Goal: Information Seeking & Learning: Learn about a topic

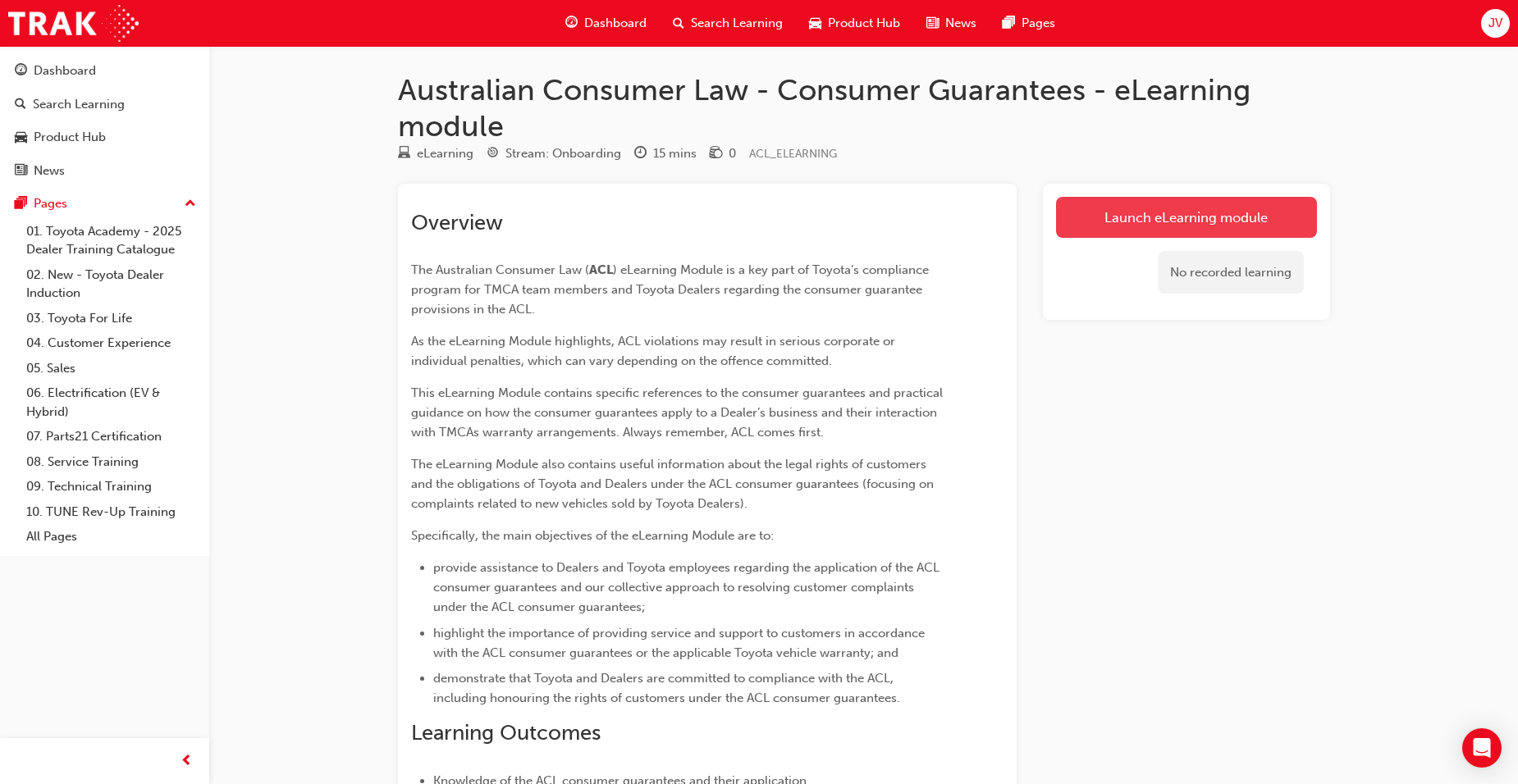
click at [1157, 209] on link "Launch eLearning module" at bounding box center [1186, 217] width 260 height 41
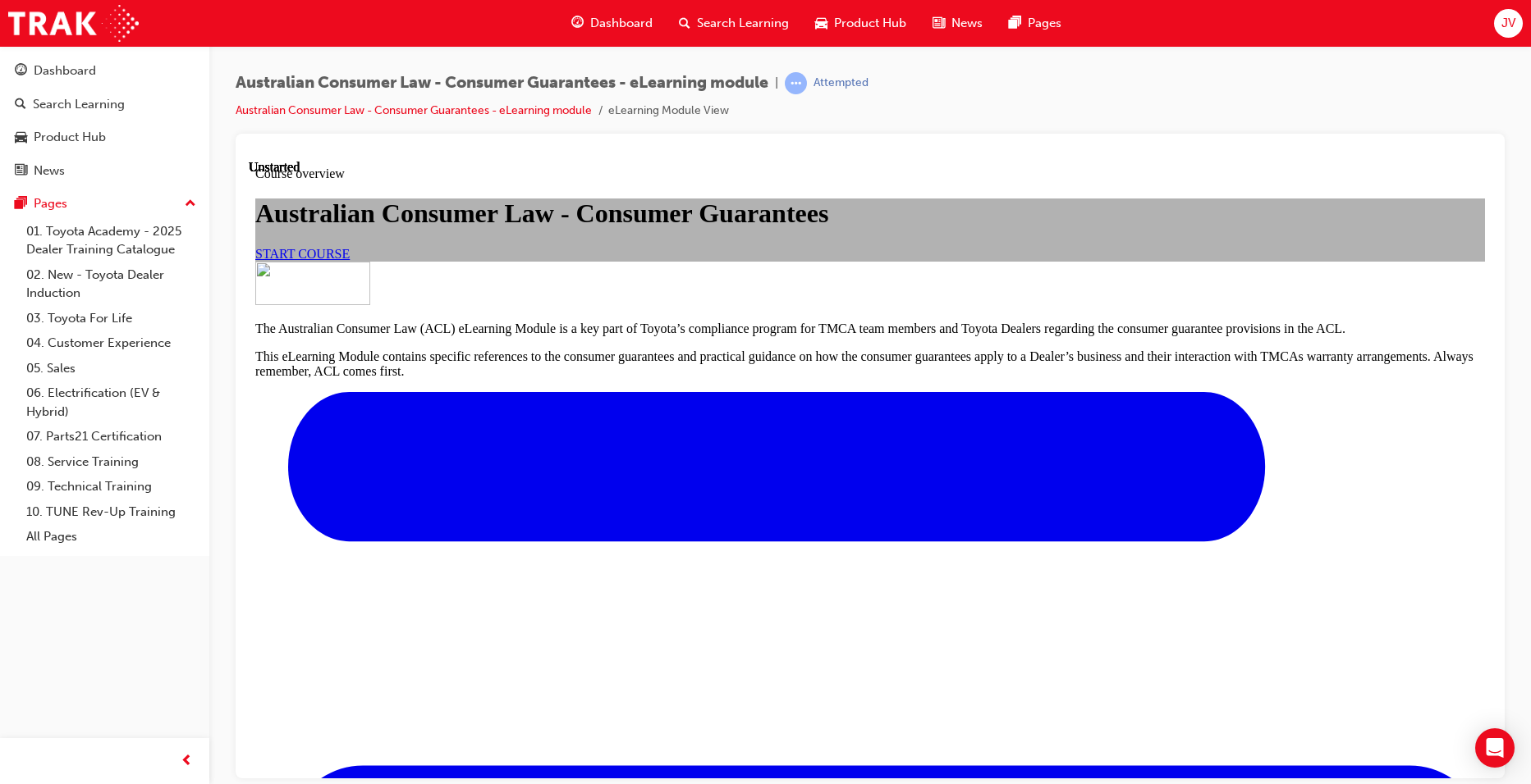
click at [349, 260] on span "START COURSE" at bounding box center [302, 253] width 94 height 14
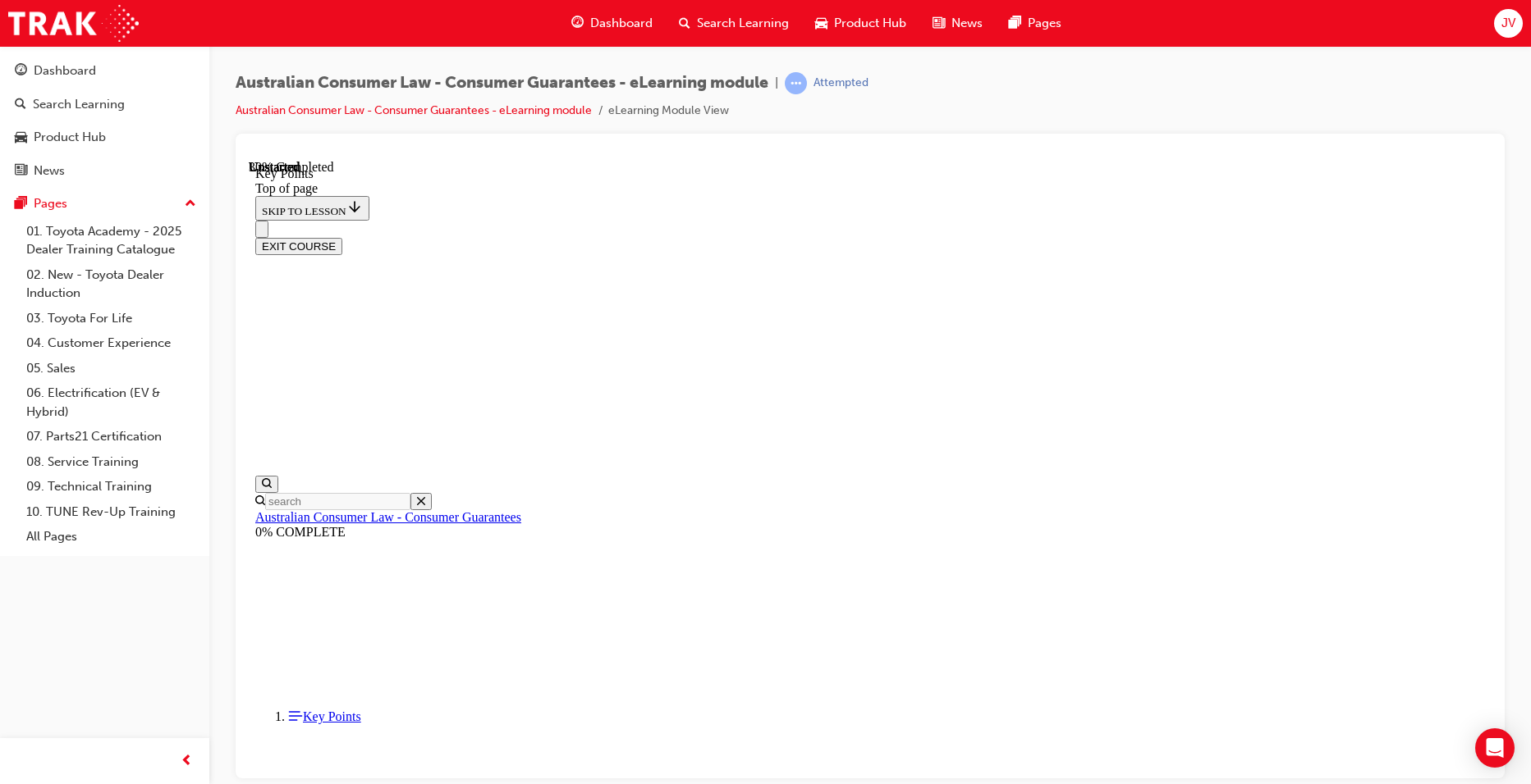
scroll to position [689, 0]
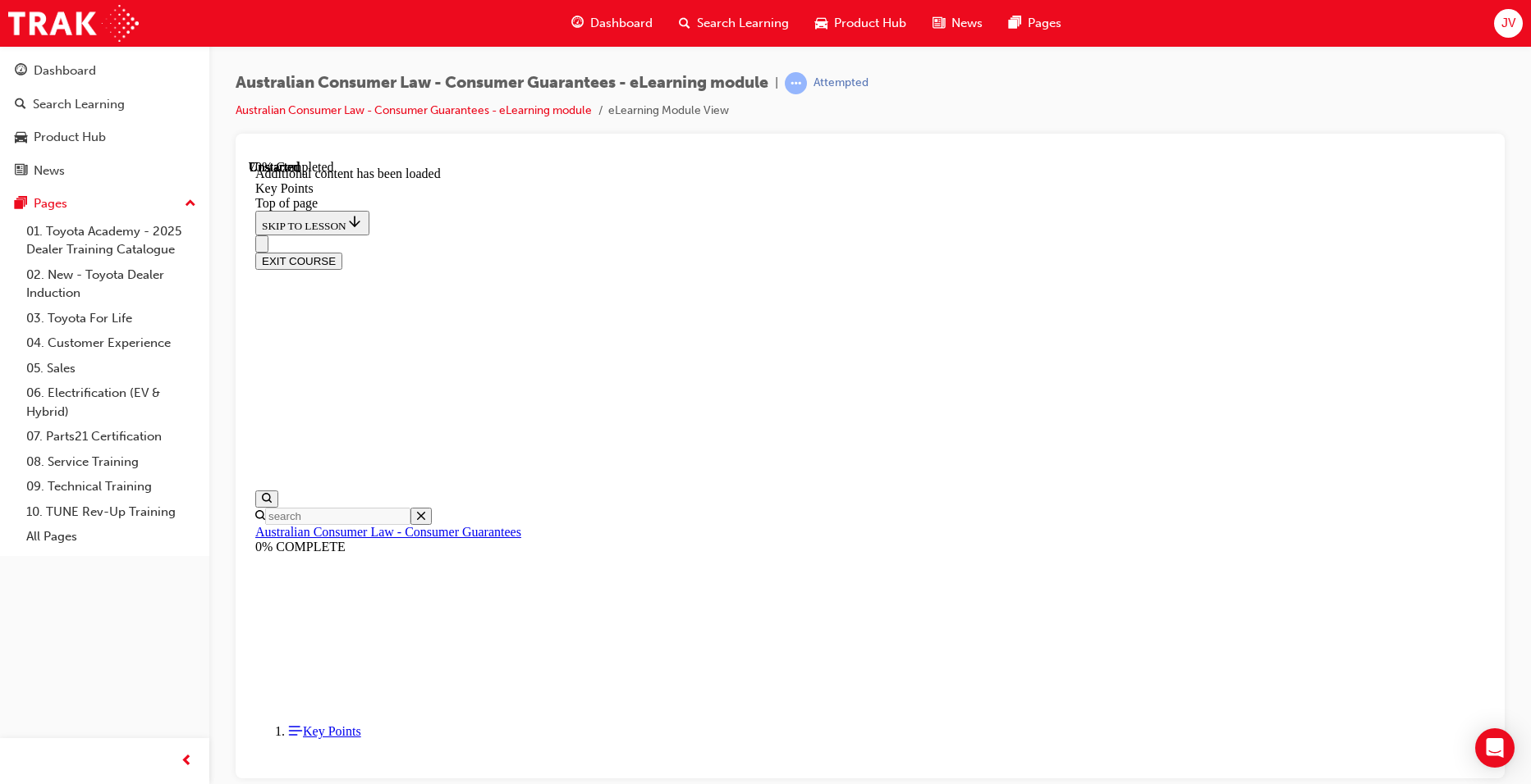
scroll to position [2109, 0]
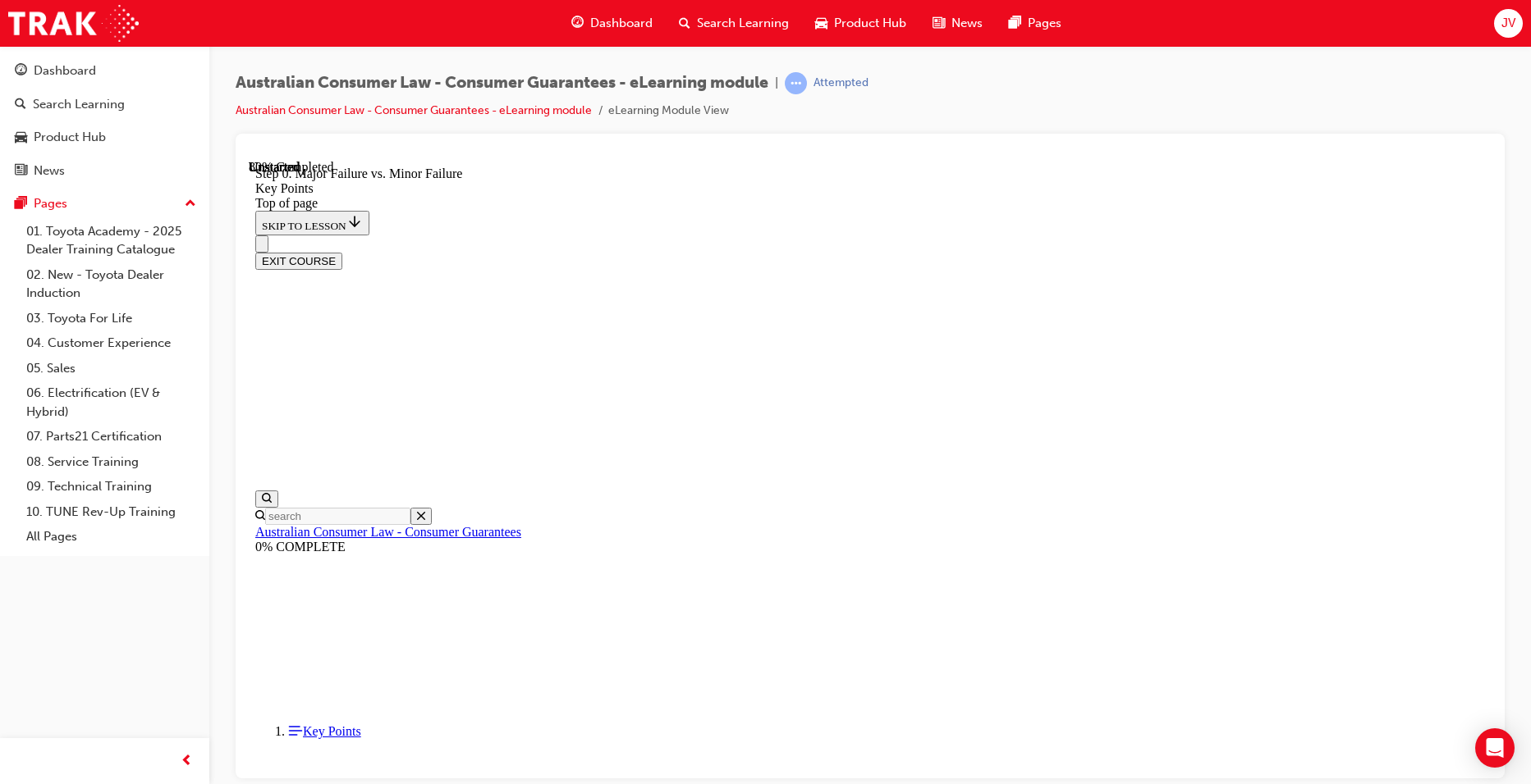
drag, startPoint x: 714, startPoint y: 551, endPoint x: 1166, endPoint y: 554, distance: 452.0
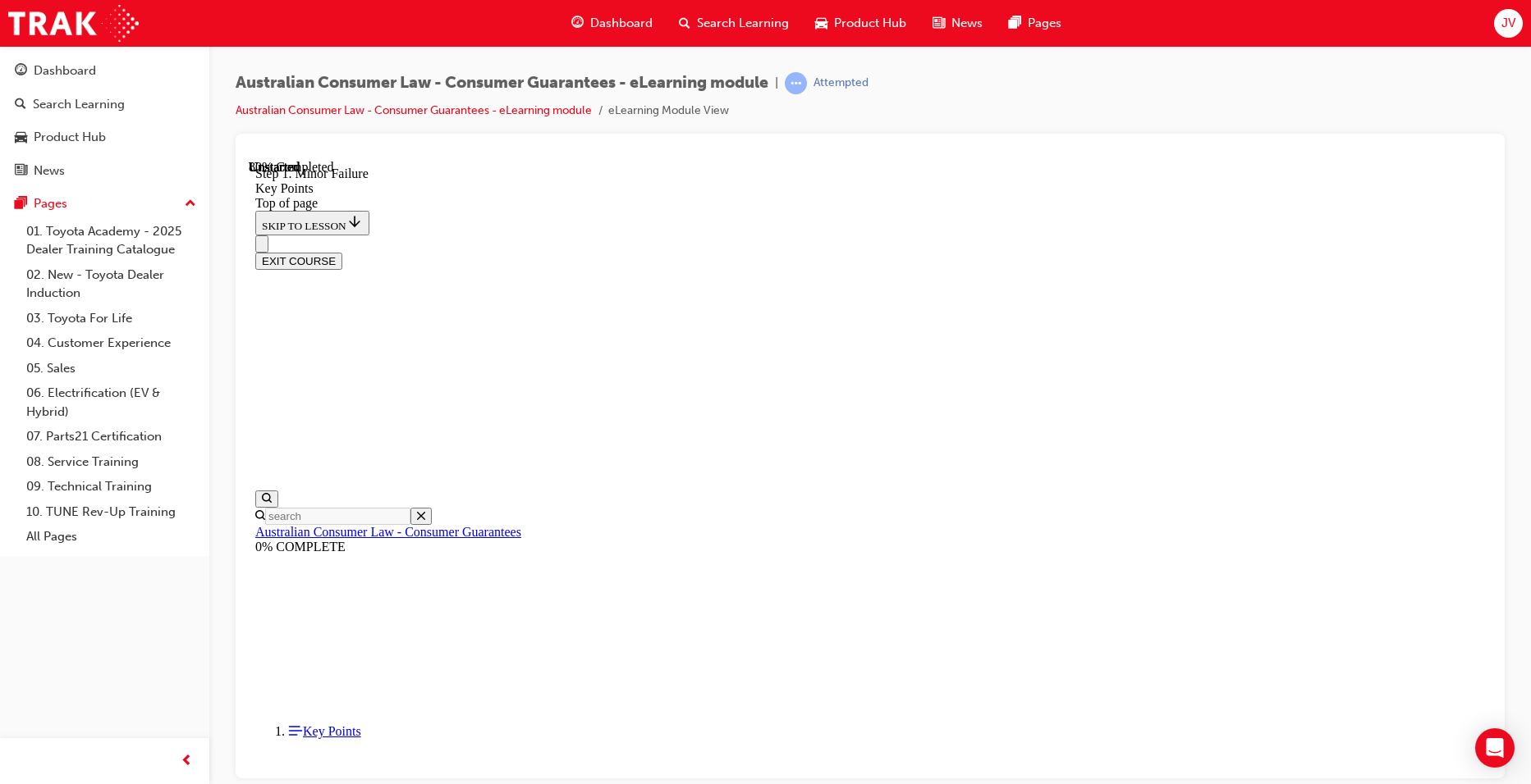
scroll to position [2963, 0]
drag, startPoint x: 681, startPoint y: 556, endPoint x: 1253, endPoint y: 630, distance: 576.8
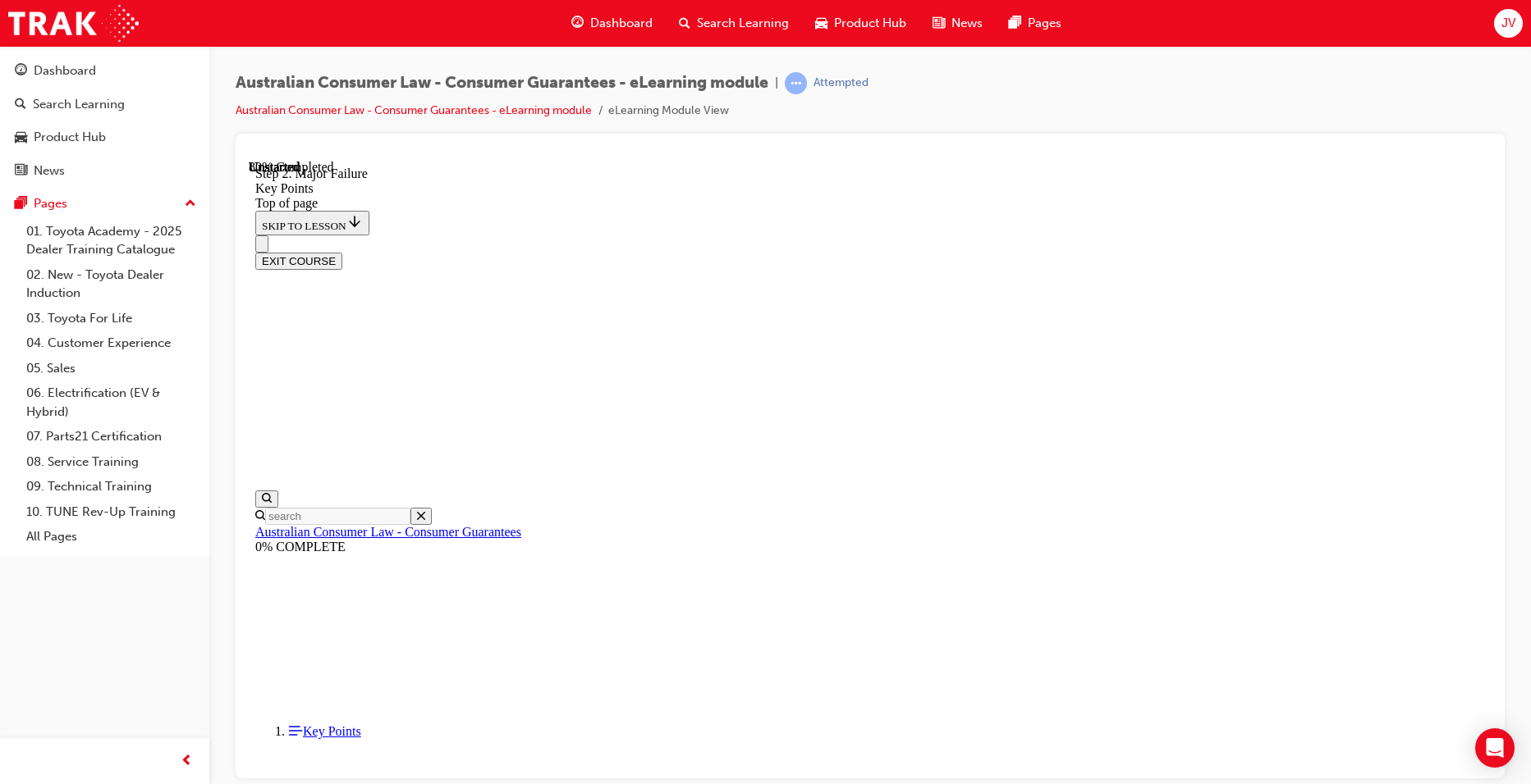
scroll to position [2881, 0]
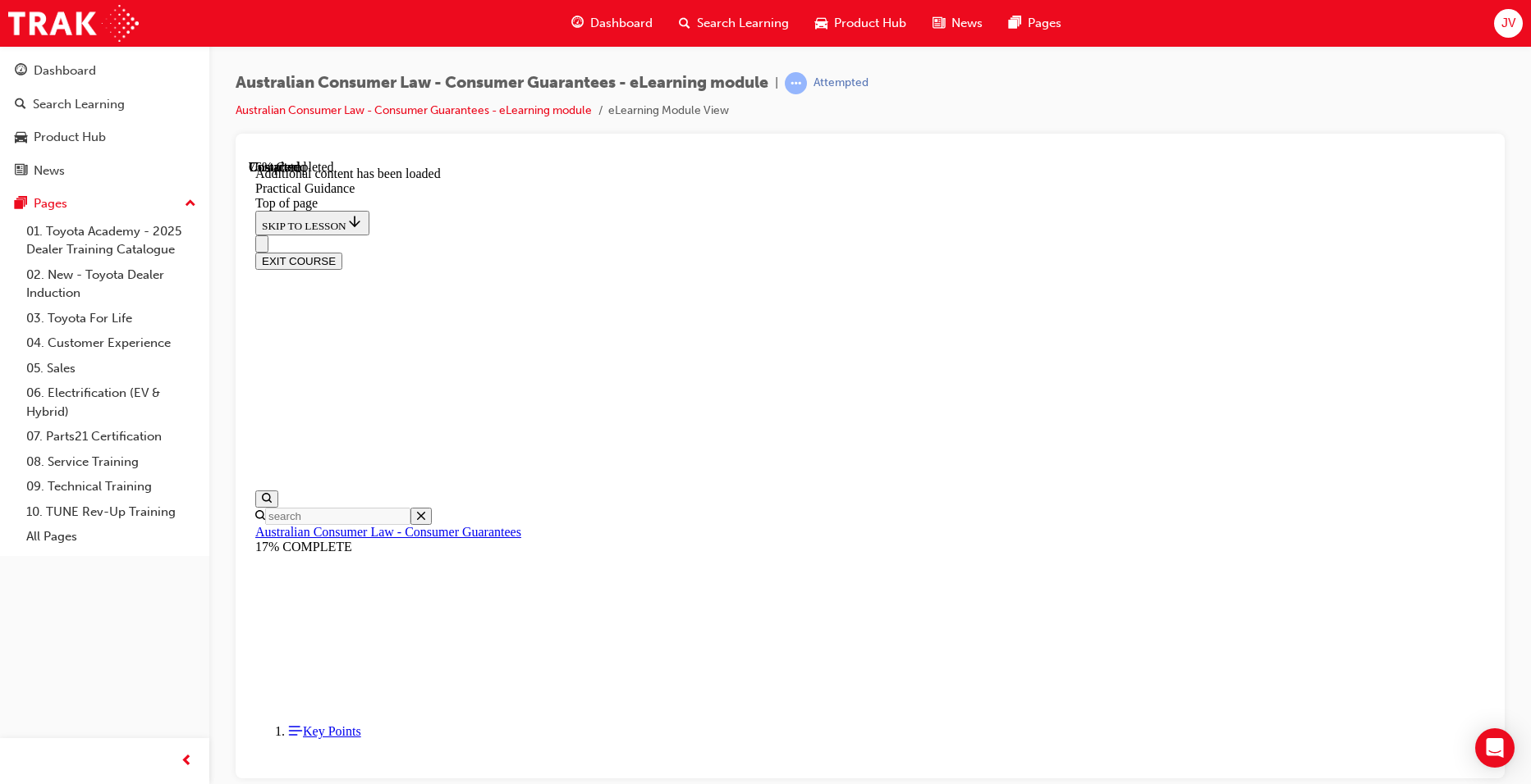
scroll to position [2962, 0]
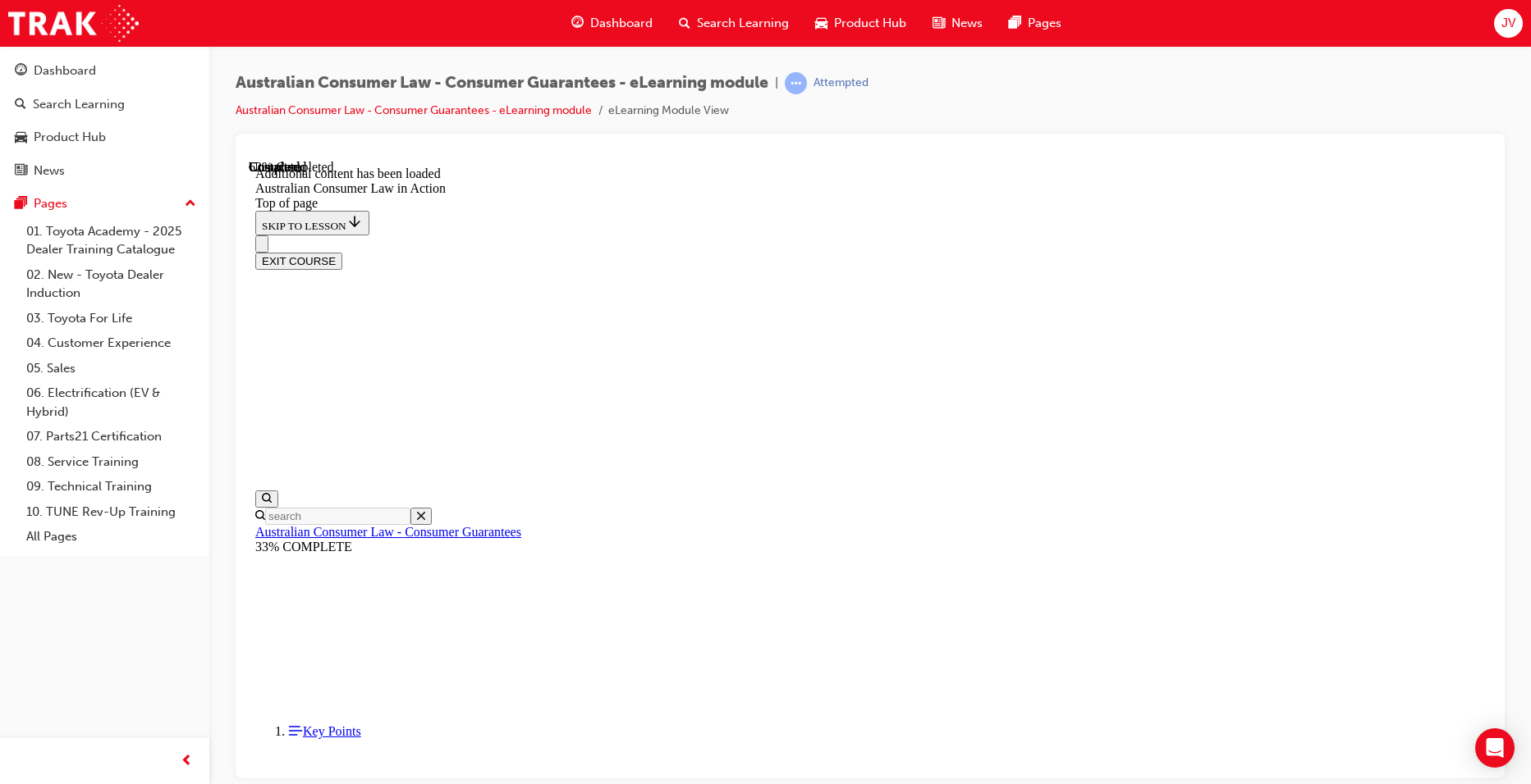
scroll to position [2295, 0]
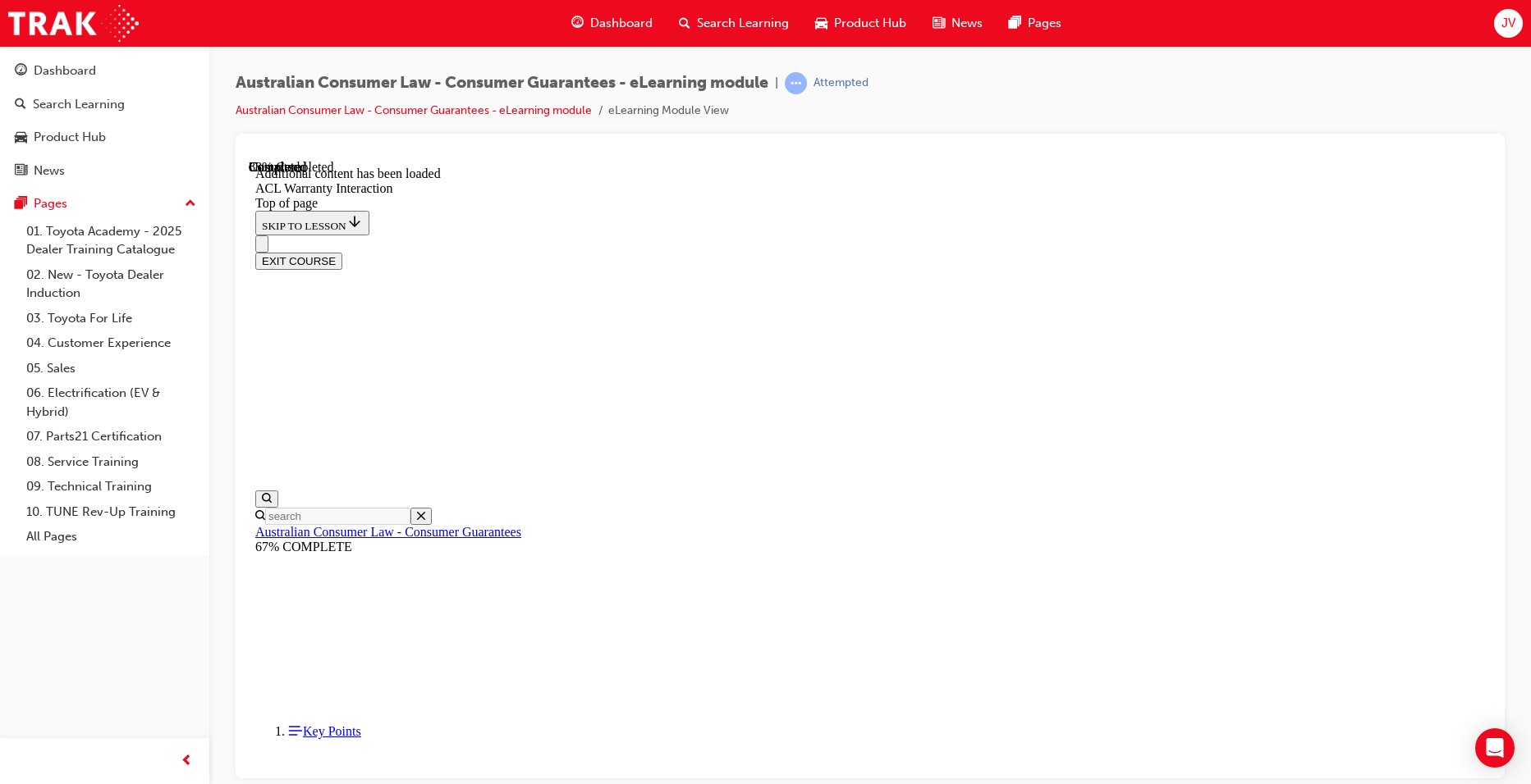
click at [343, 252] on button "EXIT COURSE" at bounding box center [298, 260] width 87 height 17
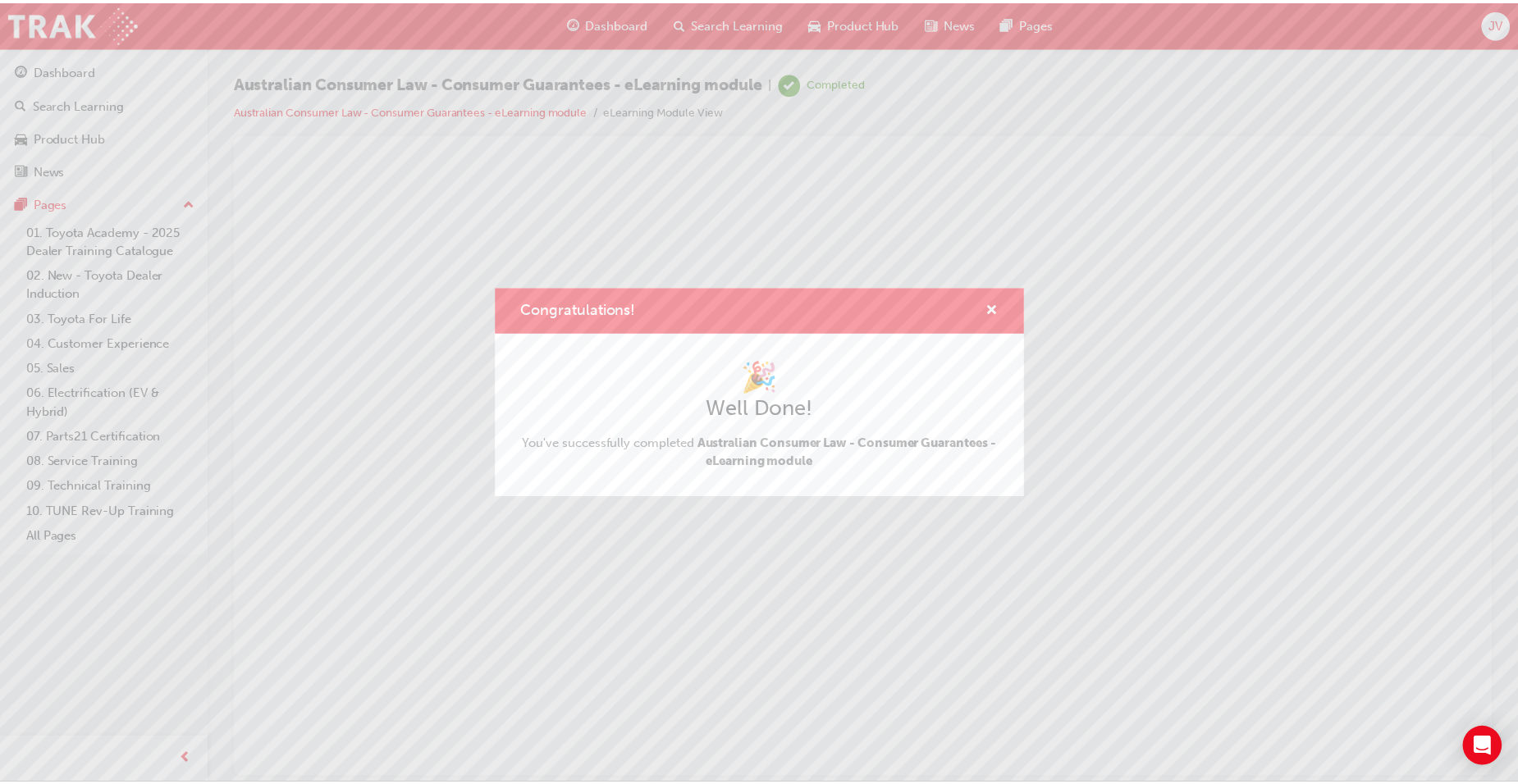
scroll to position [0, 0]
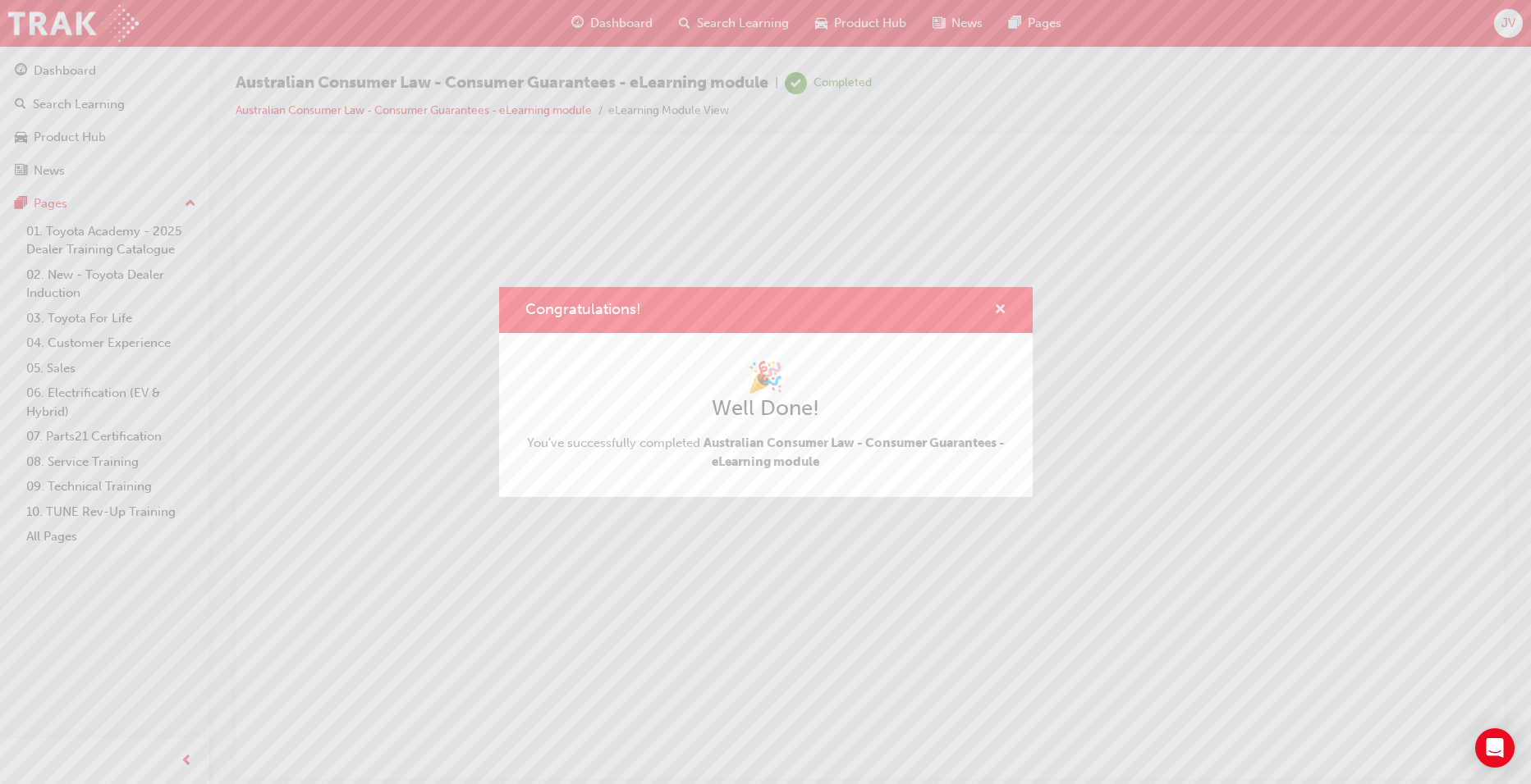
click at [1002, 305] on span "cross-icon" at bounding box center [1000, 311] width 12 height 15
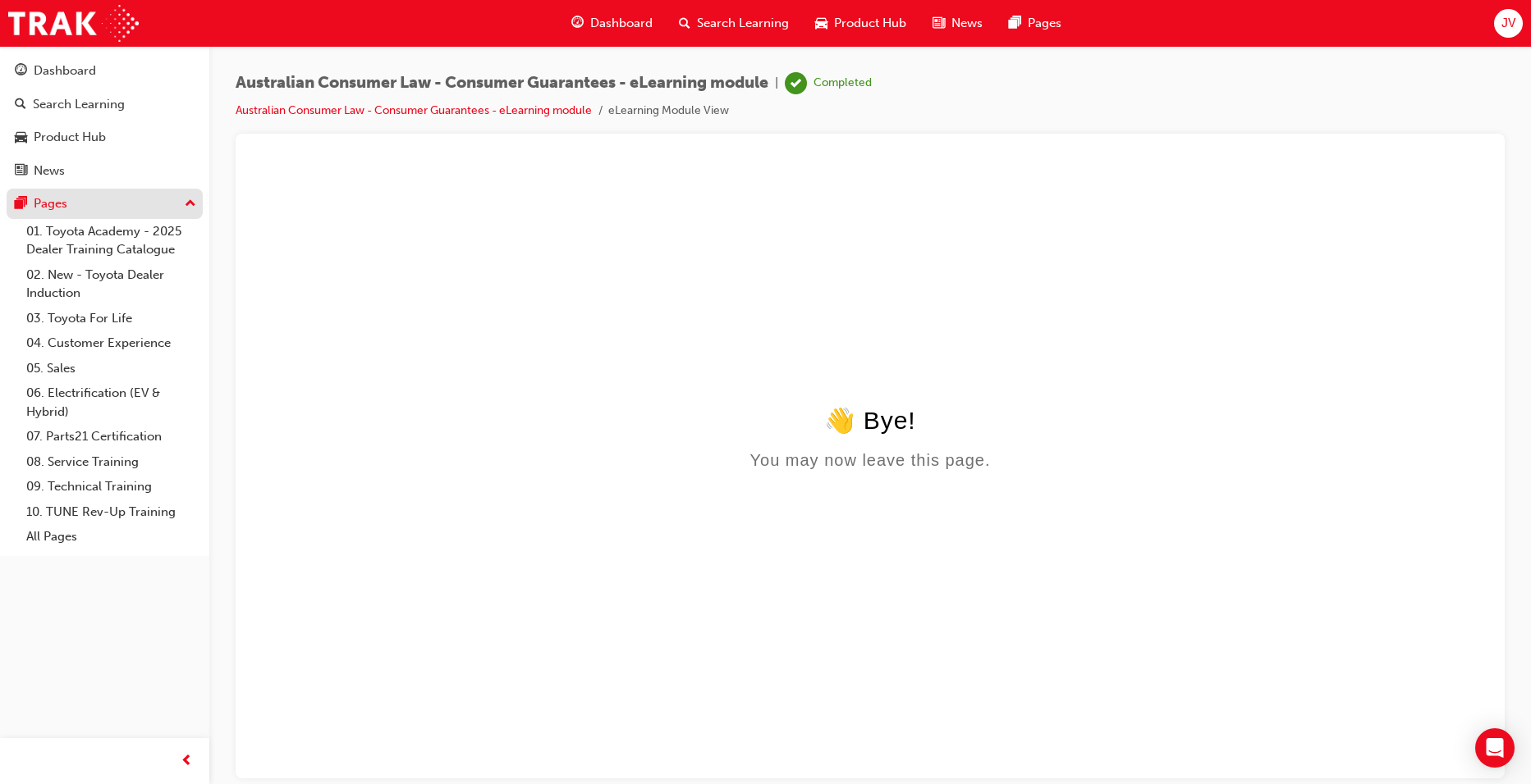
click at [160, 204] on div "Pages" at bounding box center [105, 204] width 179 height 21
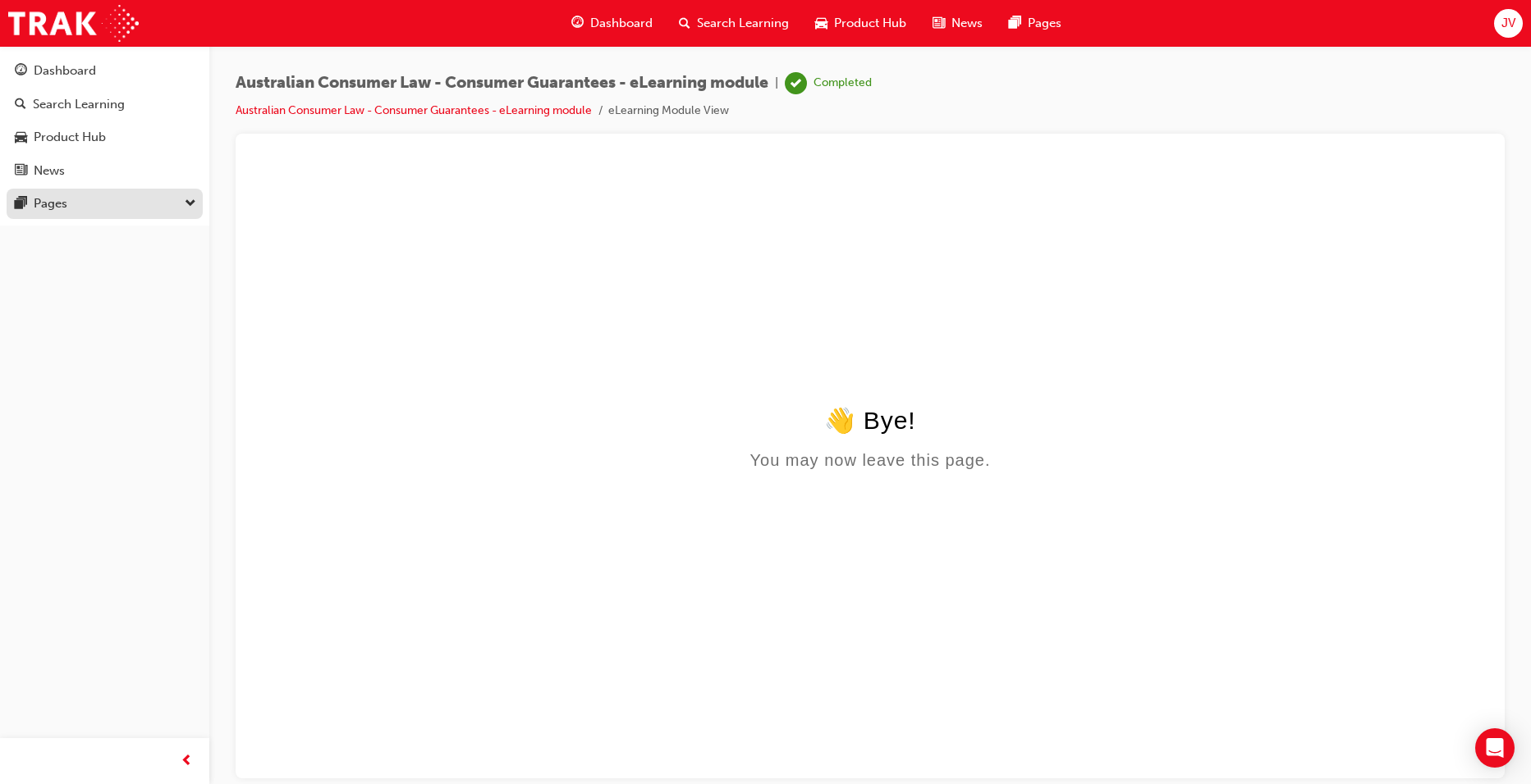
click at [162, 202] on div "Pages" at bounding box center [105, 204] width 179 height 21
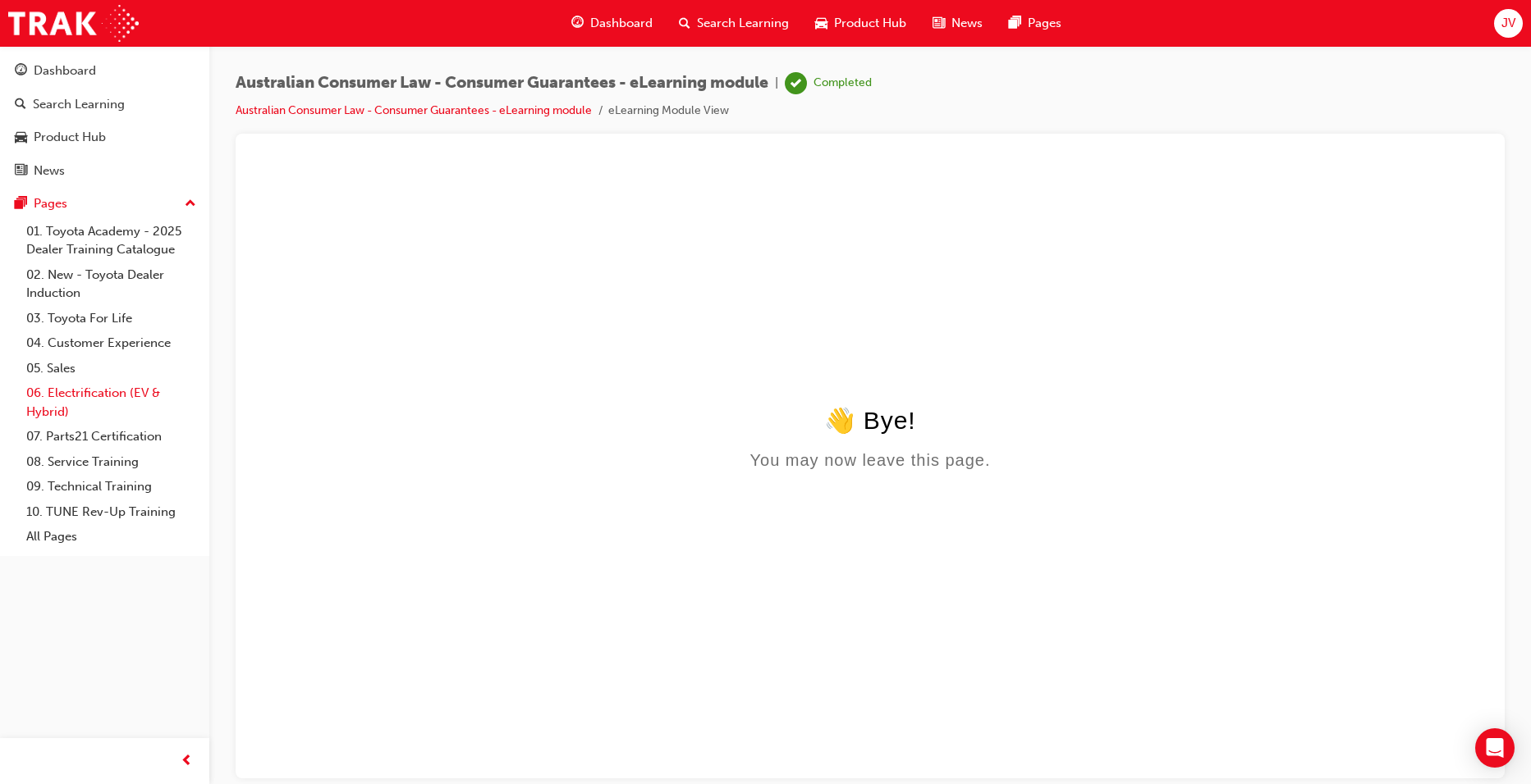
click at [109, 389] on link "06. Electrification (EV & Hybrid)" at bounding box center [111, 402] width 183 height 43
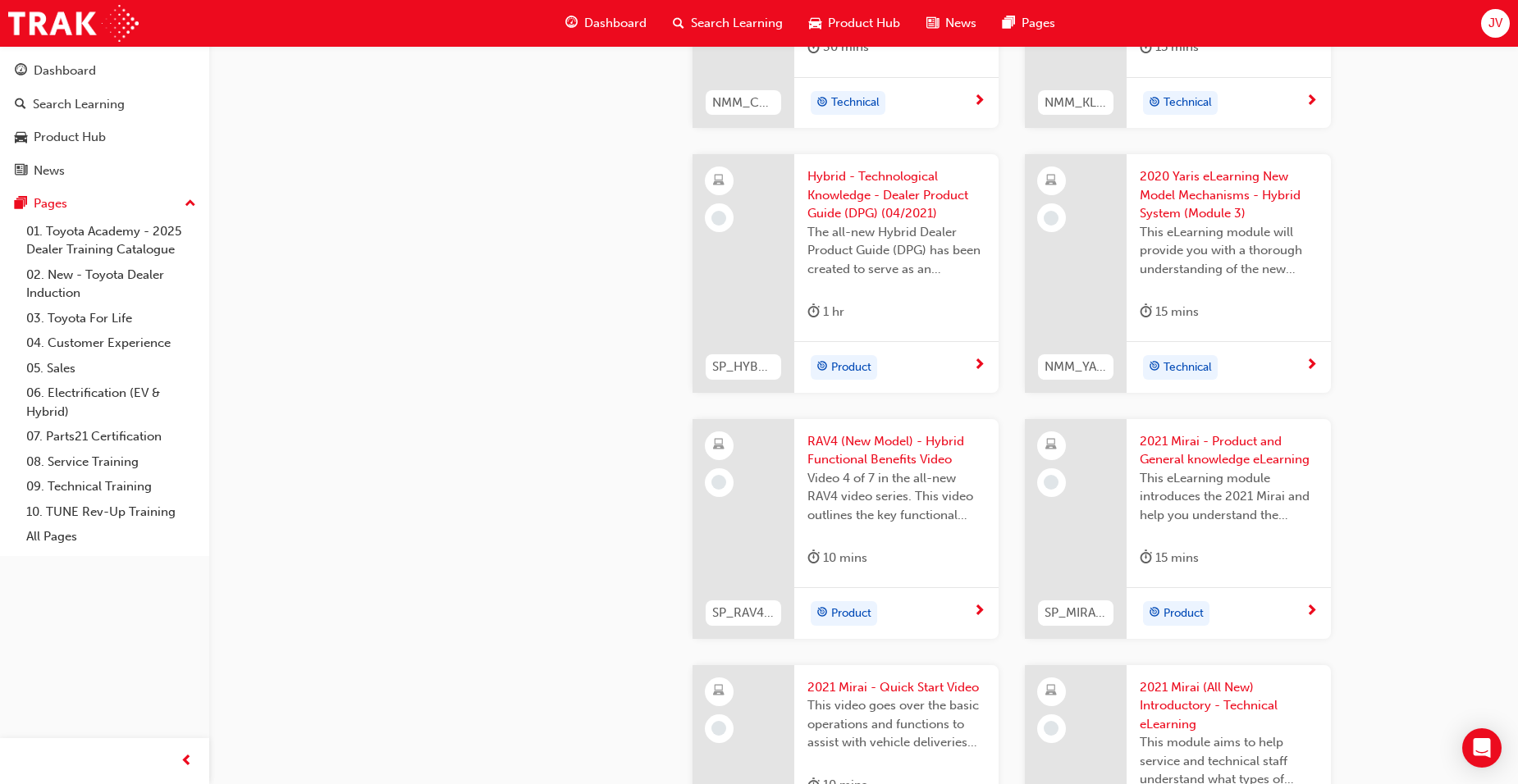
scroll to position [2543, 0]
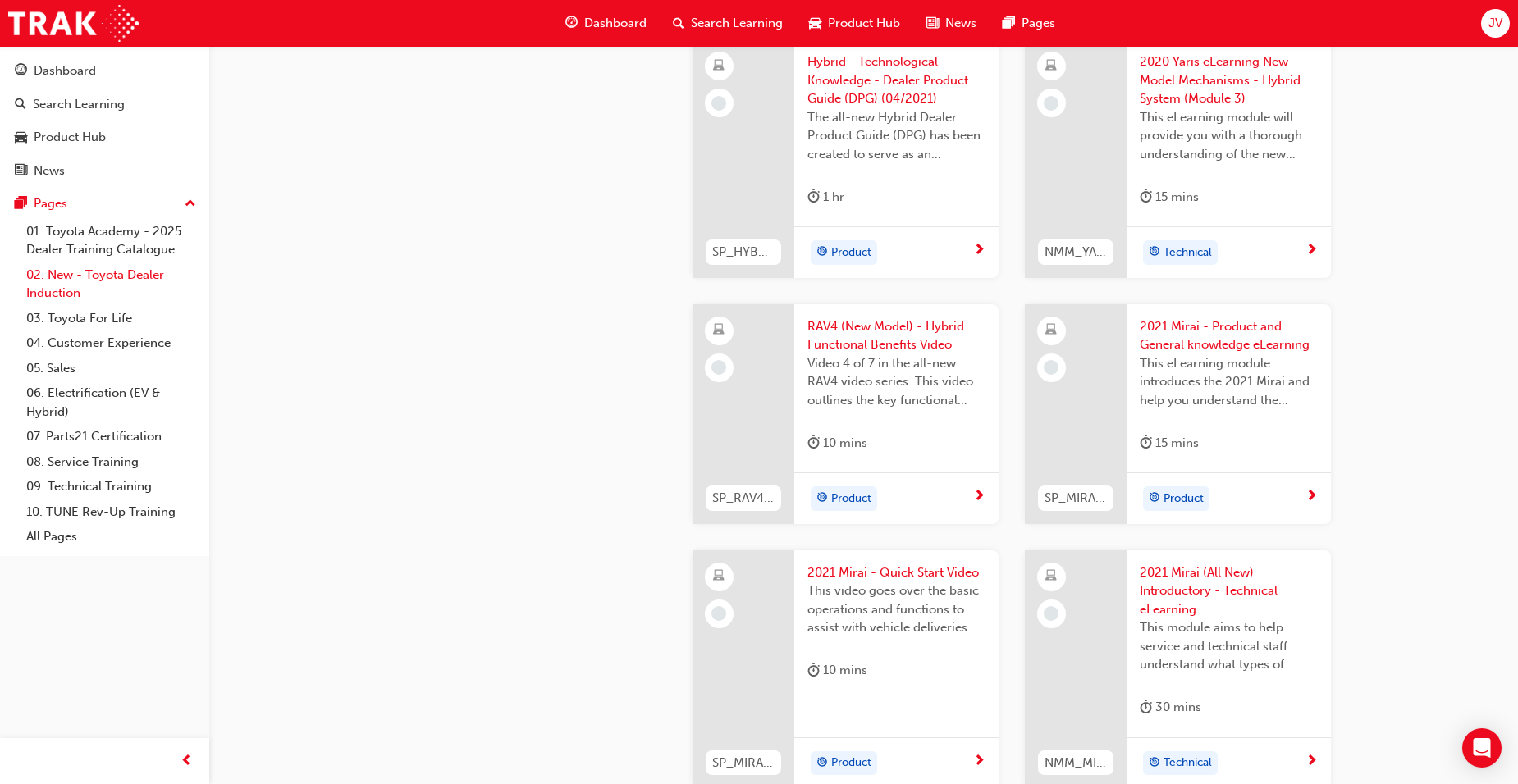
click at [92, 282] on link "02. New - Toyota Dealer Induction" at bounding box center [111, 284] width 183 height 43
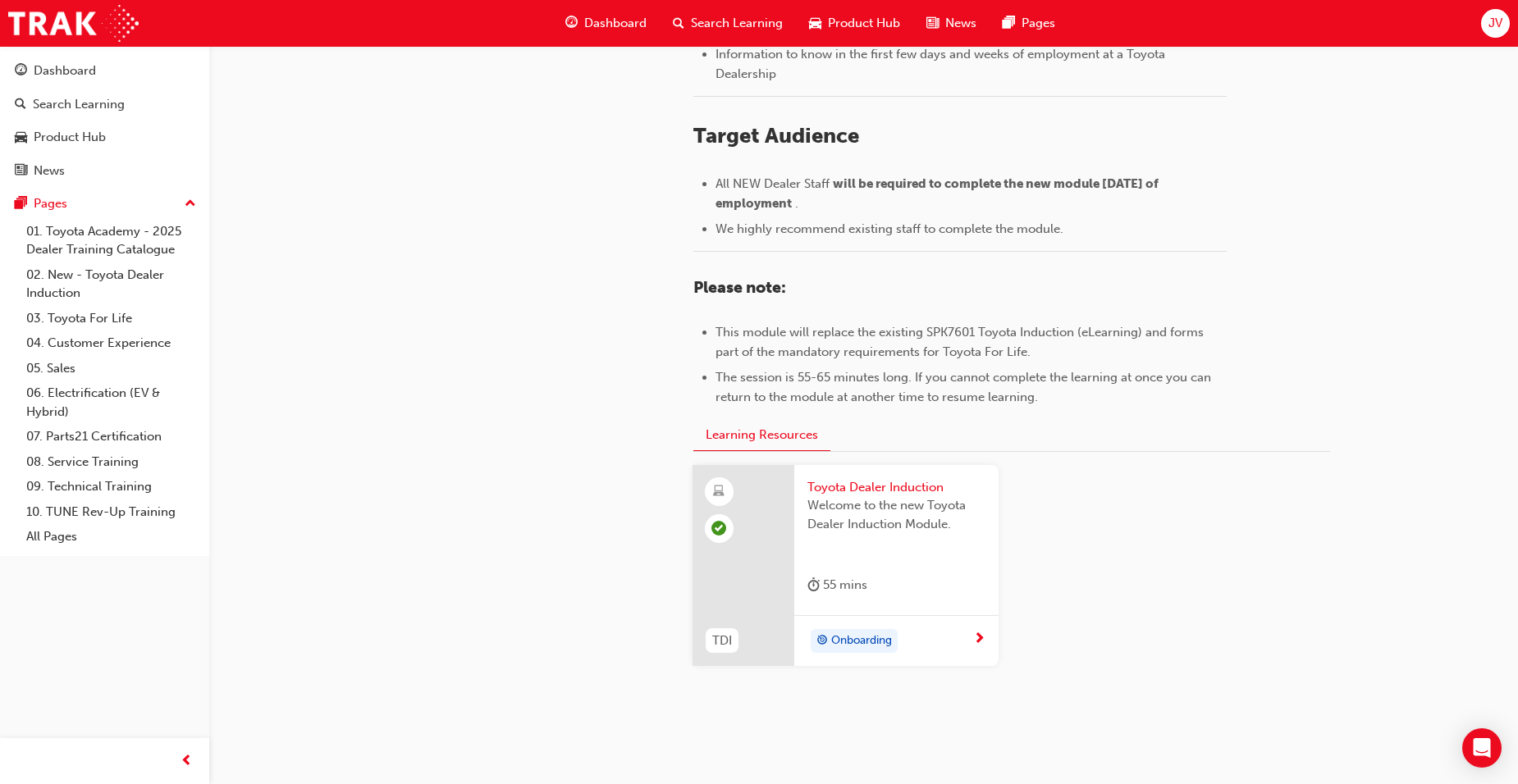
scroll to position [685, 0]
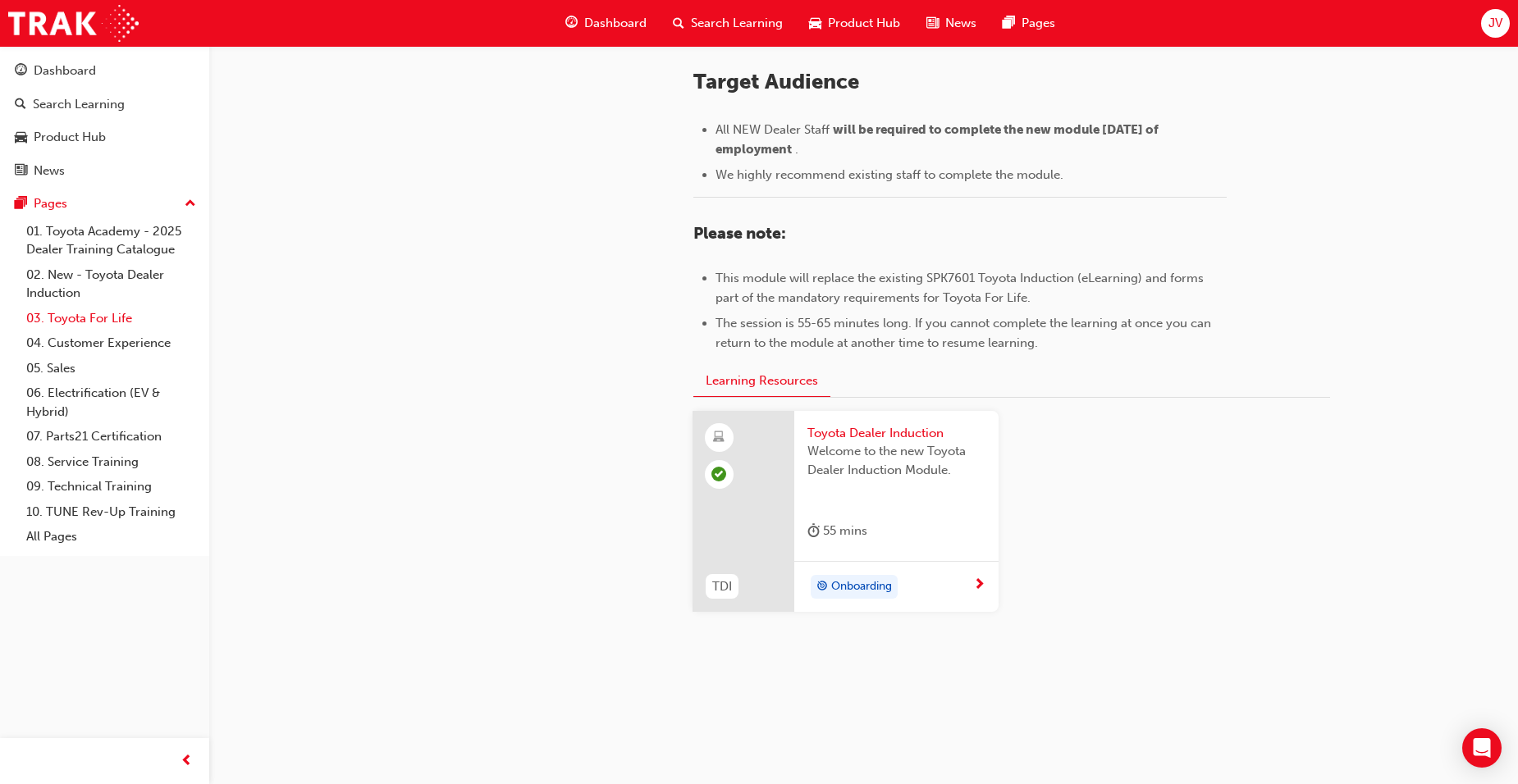
click at [76, 320] on link "03. Toyota For Life" at bounding box center [111, 318] width 183 height 25
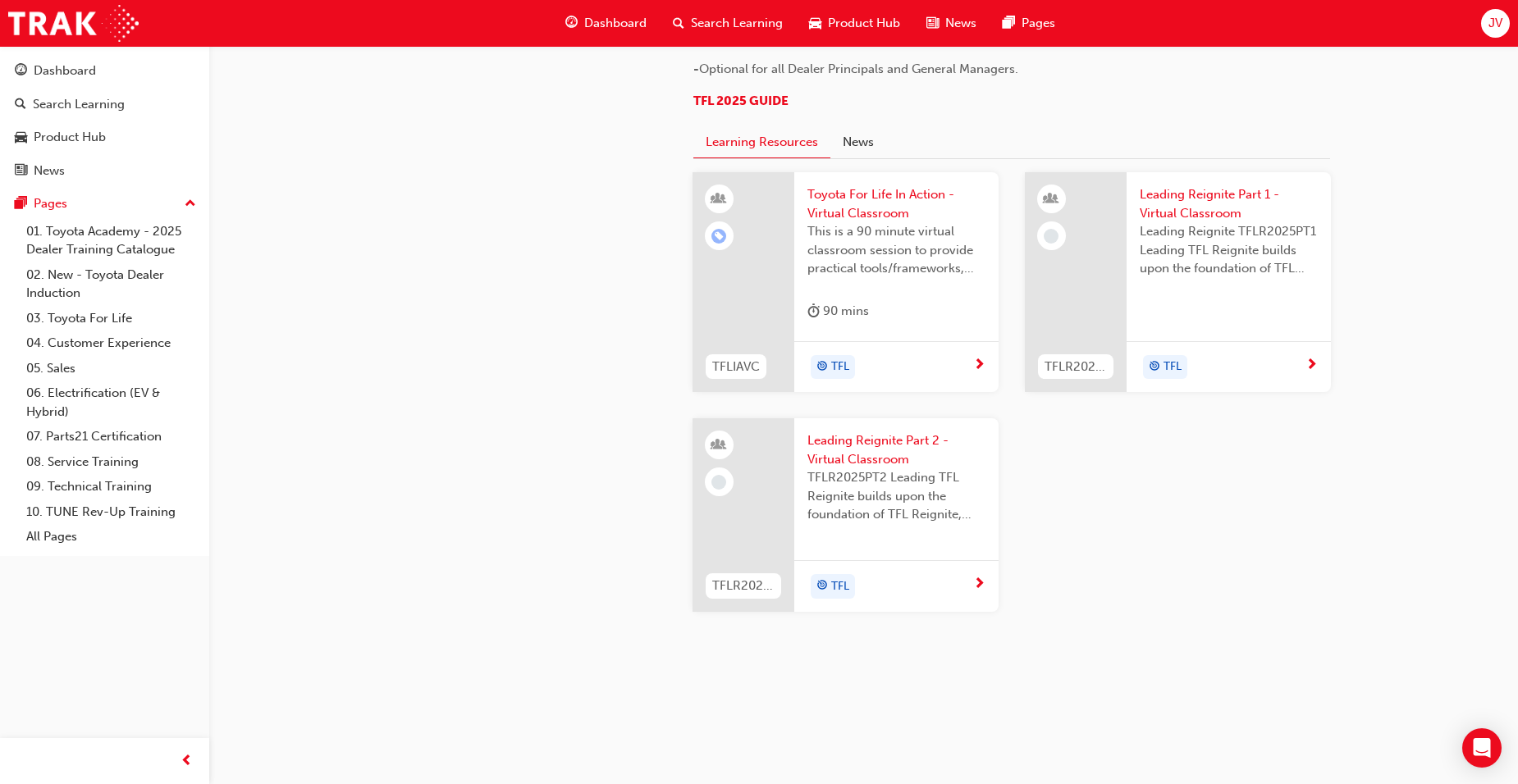
scroll to position [1707, 0]
click at [66, 336] on link "04. Customer Experience" at bounding box center [111, 342] width 183 height 25
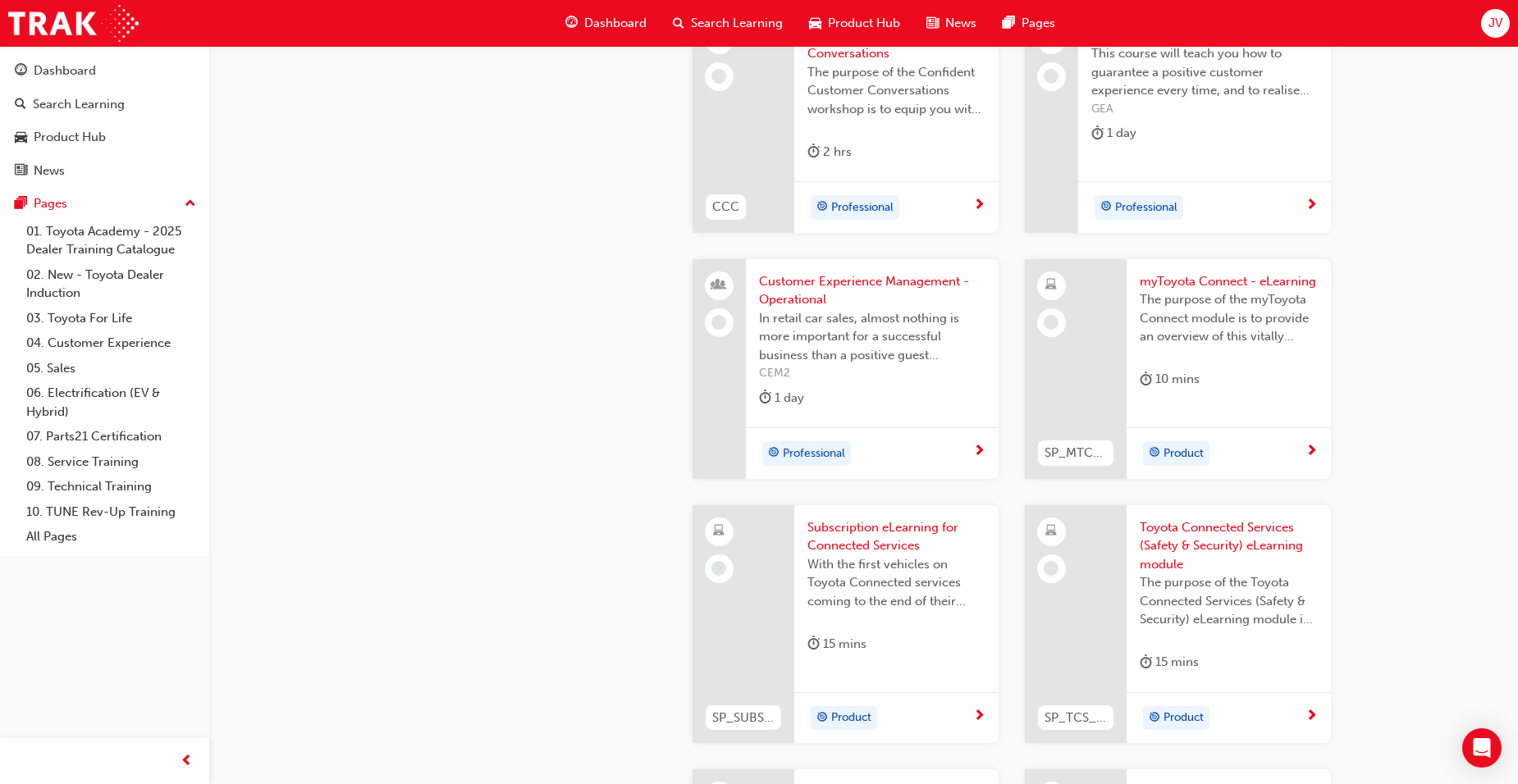
scroll to position [2050, 0]
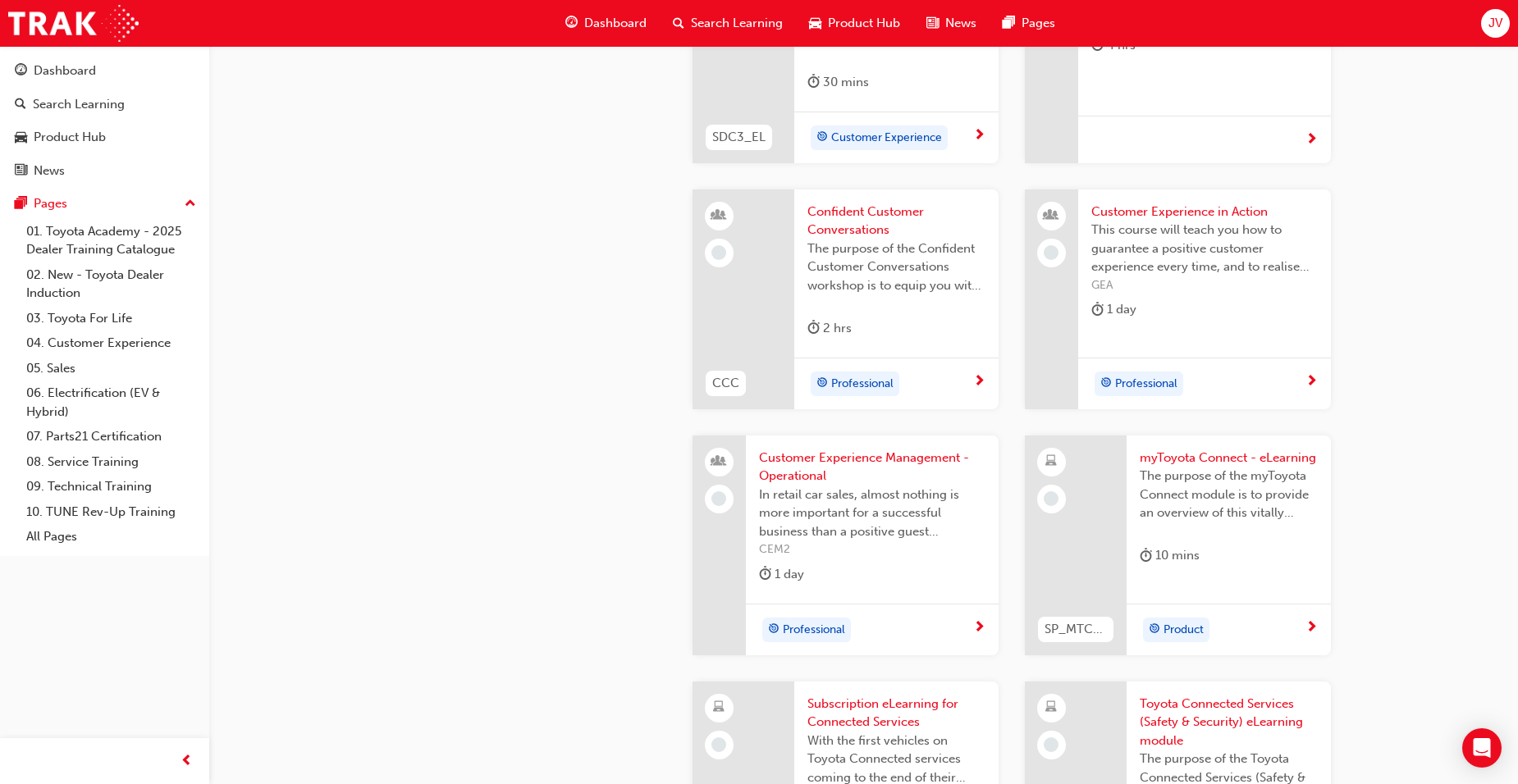
click at [1257, 459] on span "myToyota Connect - eLearning" at bounding box center [1228, 459] width 178 height 19
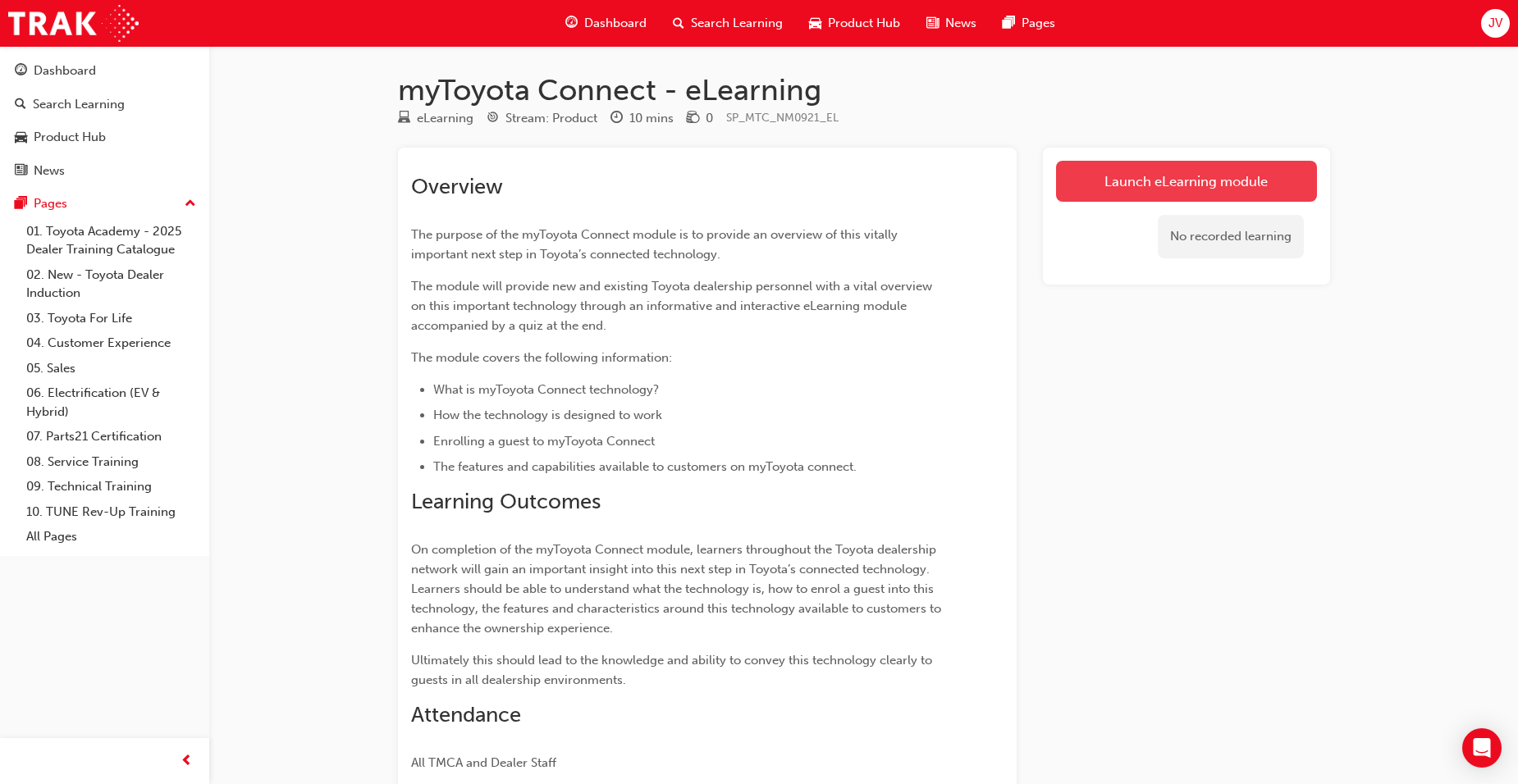
click at [1191, 179] on link "Launch eLearning module" at bounding box center [1186, 180] width 260 height 41
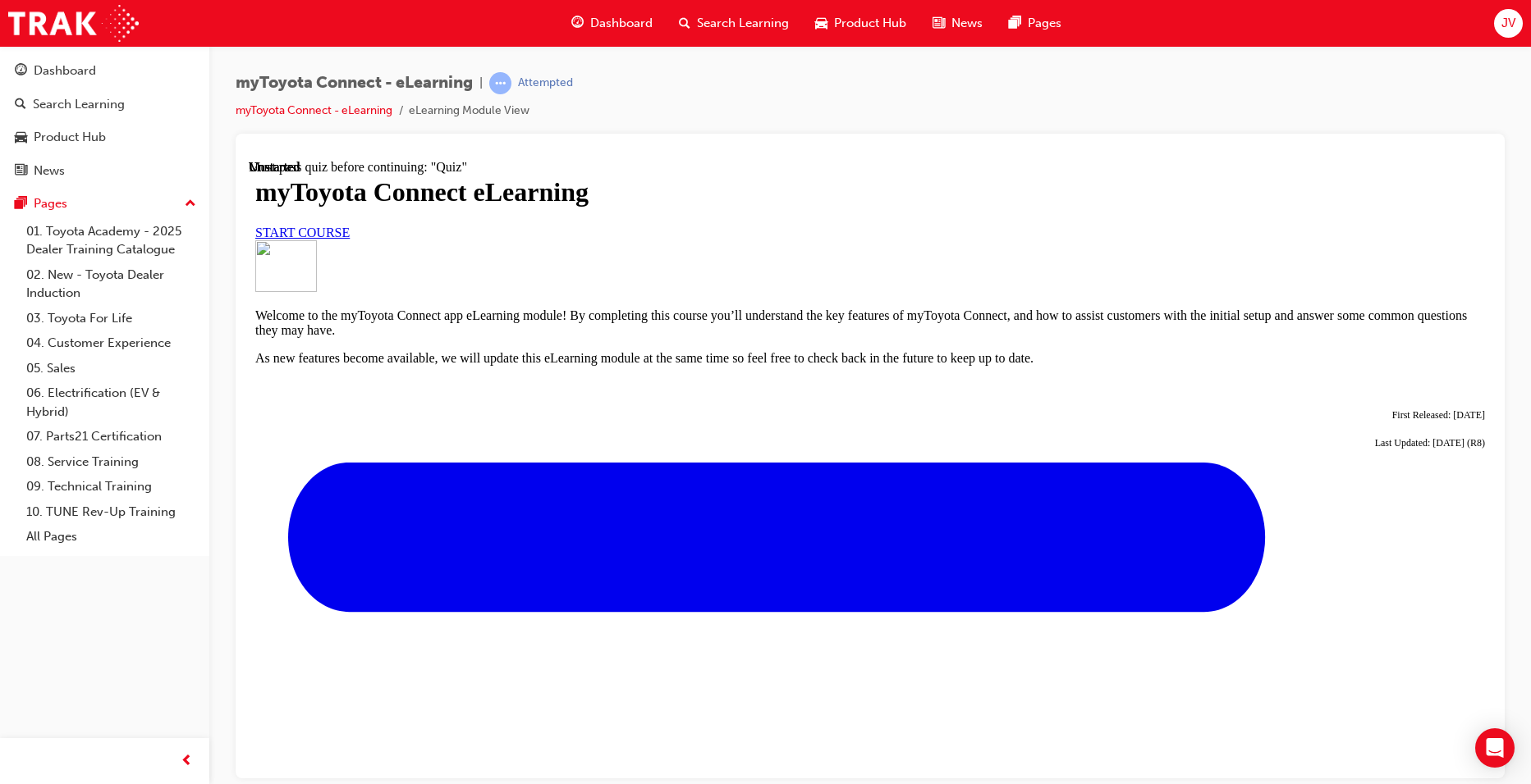
scroll to position [492, 0]
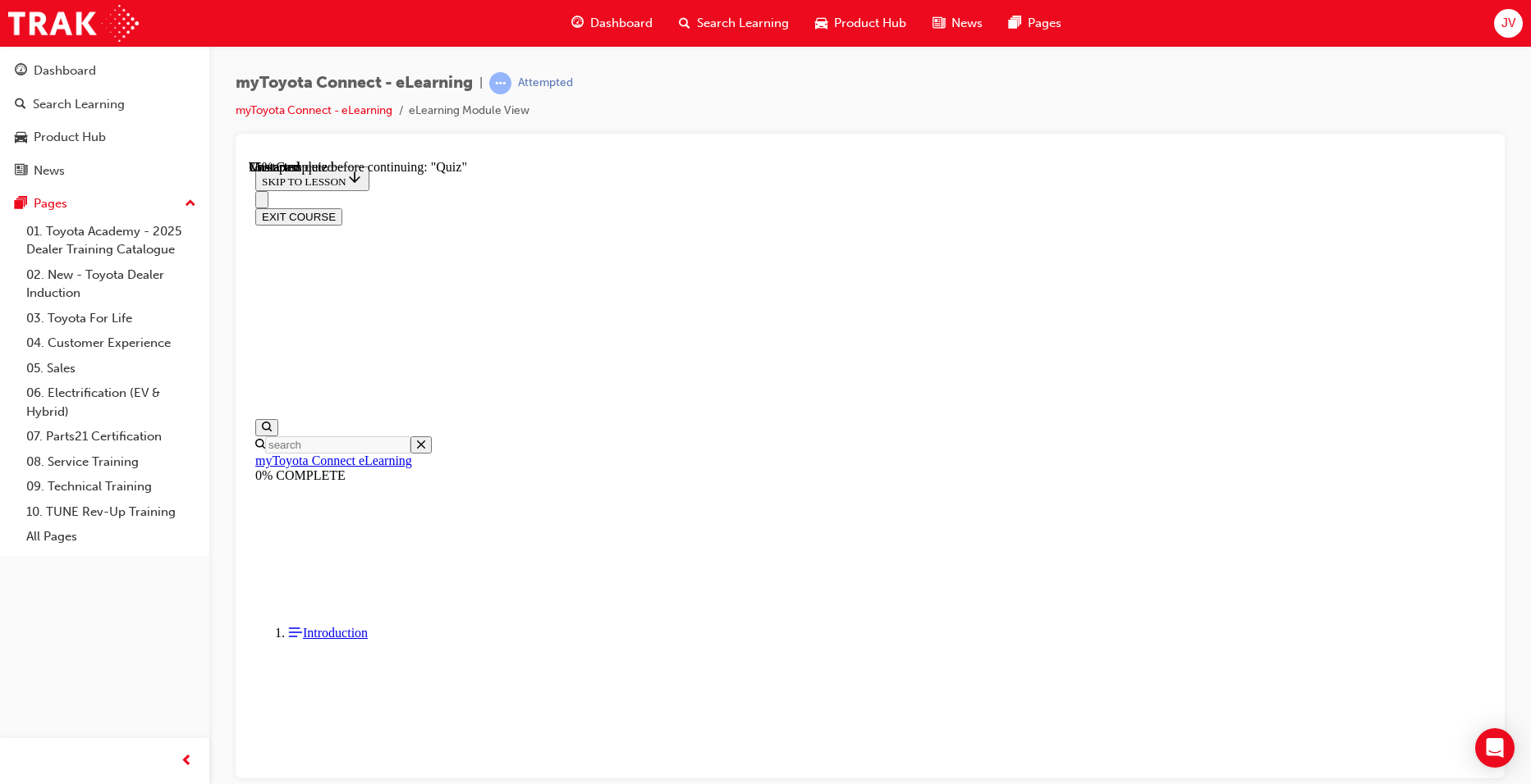
scroll to position [953, 0]
